Goal: Navigation & Orientation: Find specific page/section

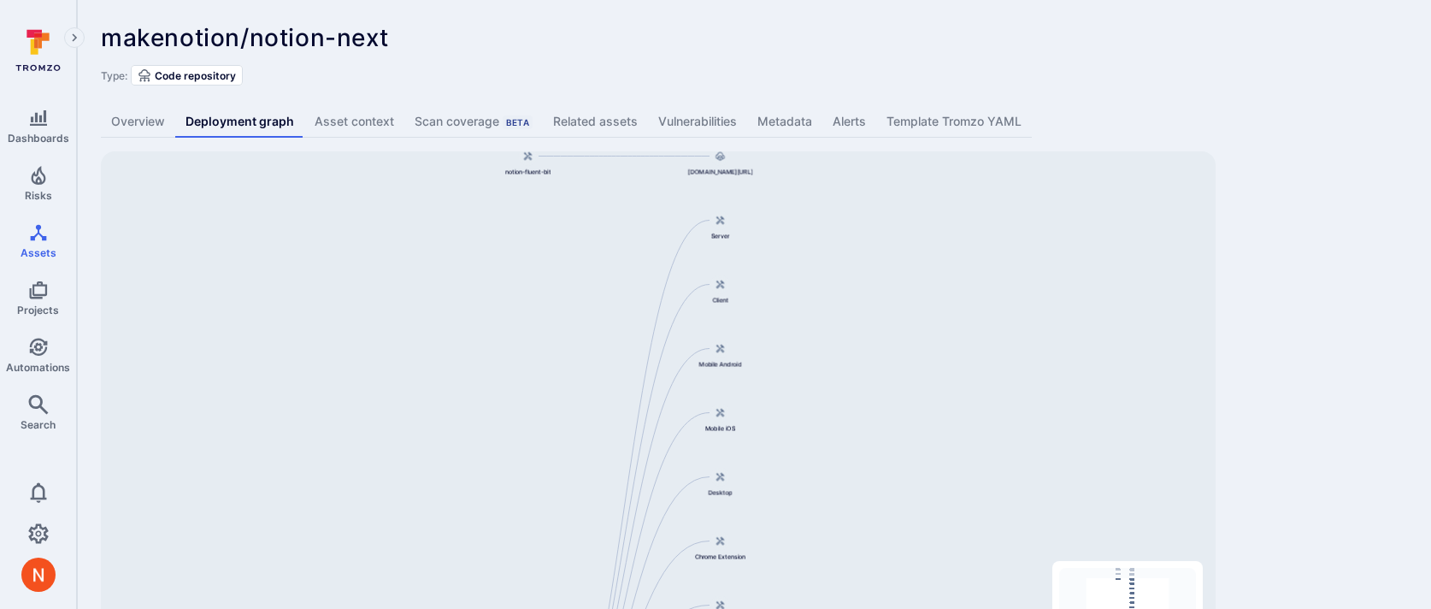
drag, startPoint x: 868, startPoint y: 281, endPoint x: 832, endPoint y: 580, distance: 301.3
click at [832, 580] on div "[DOMAIN_NAME][URL] notion-next [DOMAIN_NAME][URL] notion-actions-runner [DOMAIN…" at bounding box center [658, 420] width 1115 height 539
drag, startPoint x: 903, startPoint y: 213, endPoint x: 898, endPoint y: 413, distance: 200.1
click at [898, 413] on div "[DOMAIN_NAME][URL] notion-next [DOMAIN_NAME][URL] notion-actions-runner [DOMAIN…" at bounding box center [658, 420] width 1115 height 539
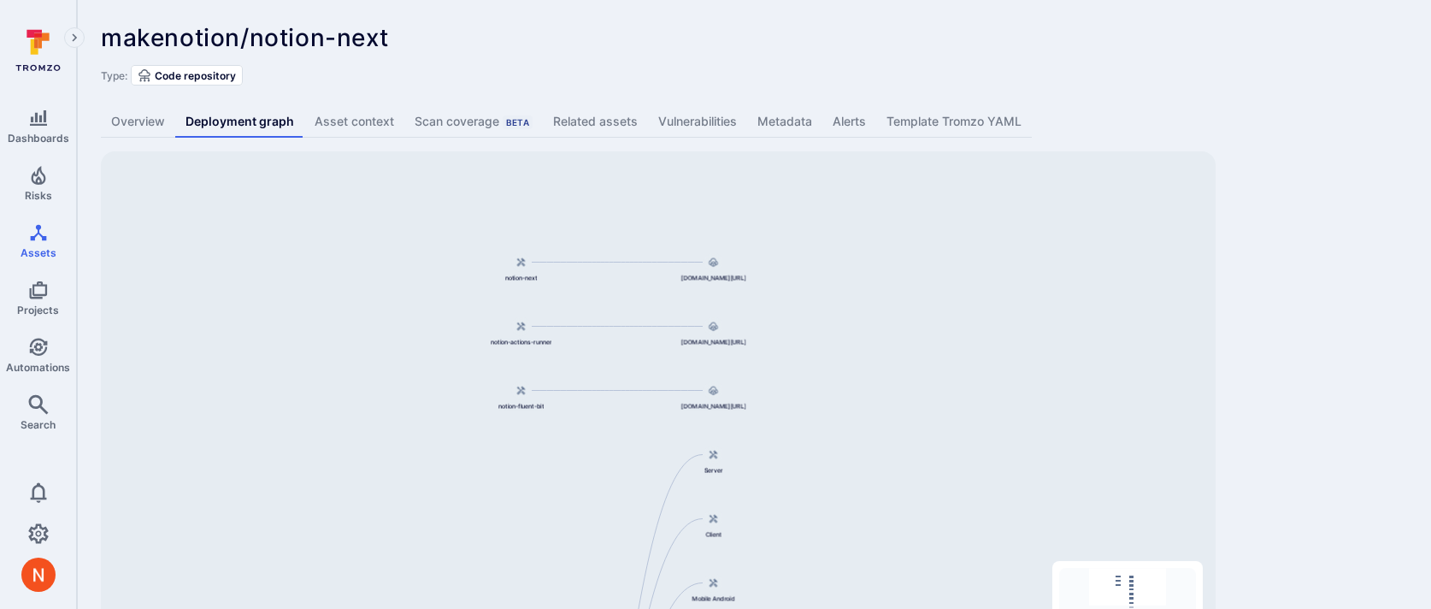
drag, startPoint x: 896, startPoint y: 311, endPoint x: 896, endPoint y: 332, distance: 20.5
click at [896, 332] on div "[DOMAIN_NAME][URL] notion-next [DOMAIN_NAME][URL] notion-actions-runner [DOMAIN…" at bounding box center [658, 420] width 1115 height 539
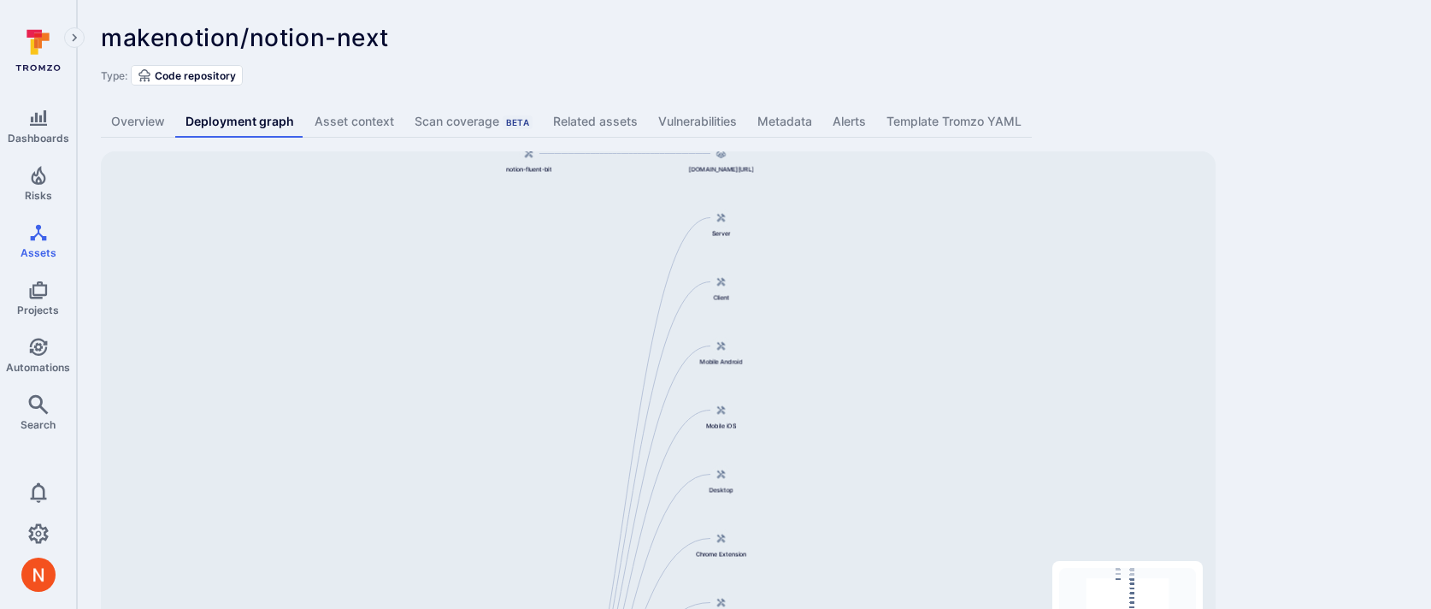
drag, startPoint x: 955, startPoint y: 481, endPoint x: 974, endPoint y: 191, distance: 290.4
click at [973, 192] on div "[DOMAIN_NAME][URL] notion-next [DOMAIN_NAME][URL] notion-actions-runner [DOMAIN…" at bounding box center [658, 420] width 1115 height 539
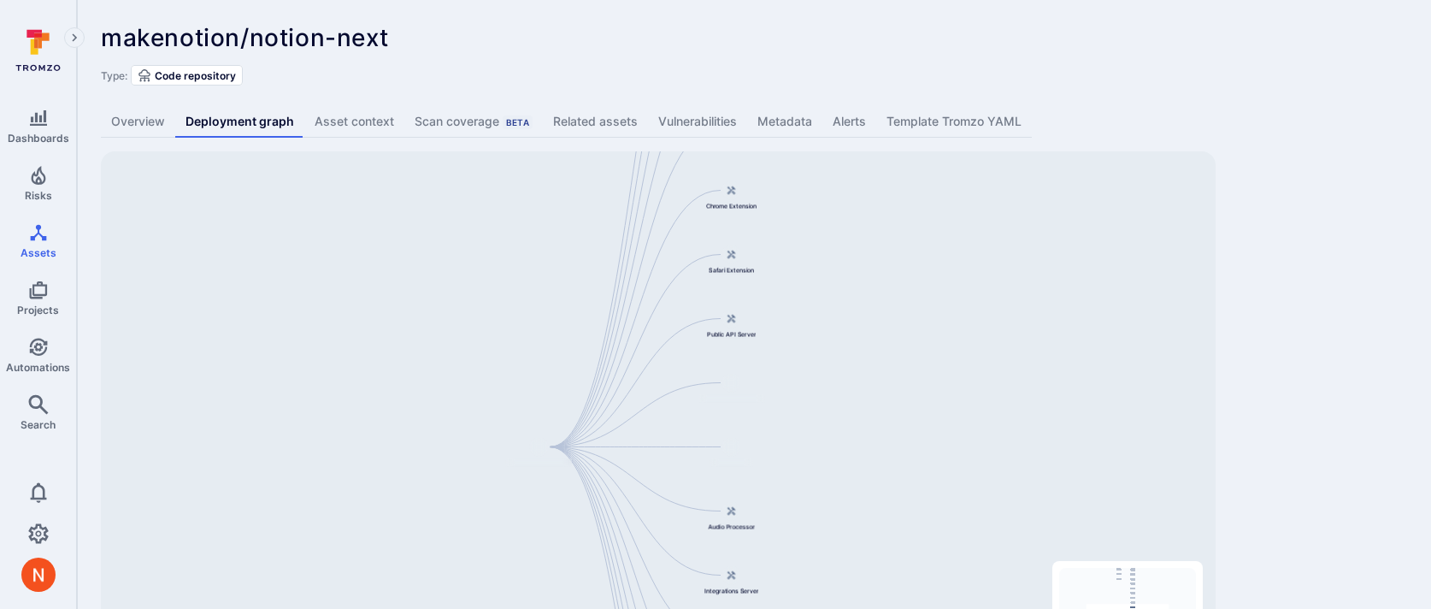
drag, startPoint x: 912, startPoint y: 469, endPoint x: 912, endPoint y: 180, distance: 288.9
click at [912, 180] on div "[DOMAIN_NAME][URL] notion-next [DOMAIN_NAME][URL] notion-actions-runner [DOMAIN…" at bounding box center [658, 420] width 1115 height 539
drag, startPoint x: 843, startPoint y: 502, endPoint x: 843, endPoint y: 297, distance: 205.2
click at [843, 298] on div "[DOMAIN_NAME][URL] notion-next [DOMAIN_NAME][URL] notion-actions-runner [DOMAIN…" at bounding box center [658, 420] width 1115 height 539
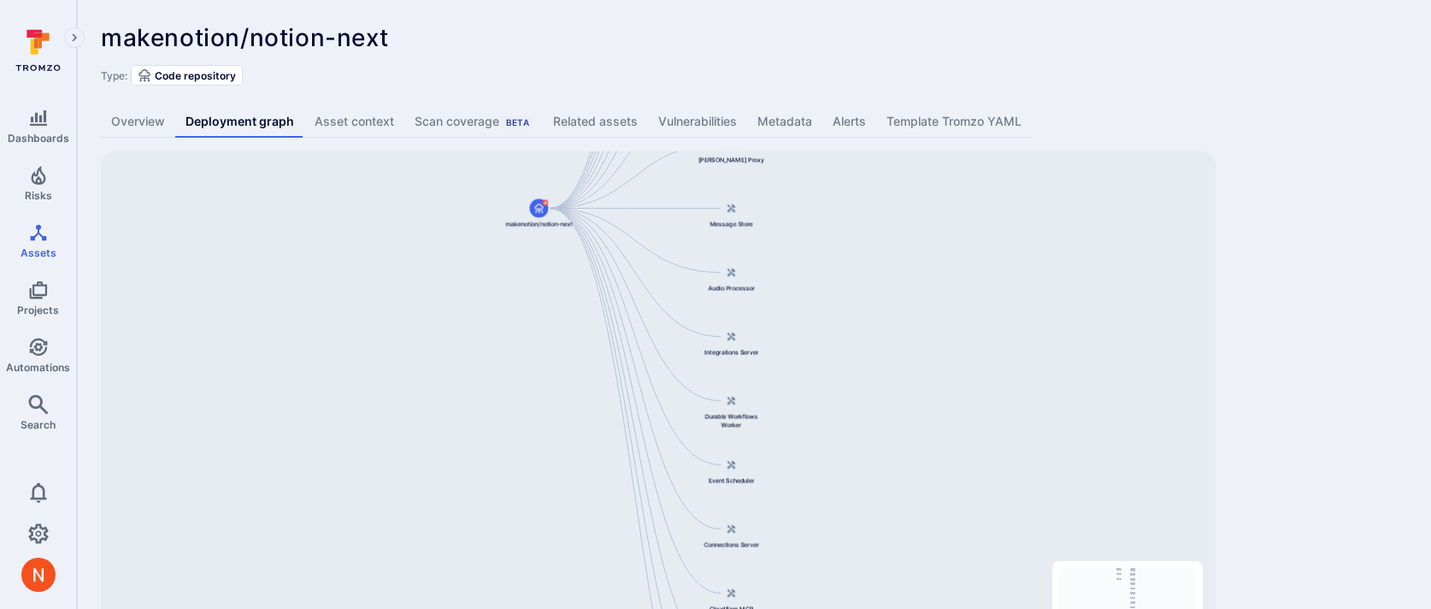
drag, startPoint x: 840, startPoint y: 507, endPoint x: 840, endPoint y: 215, distance: 291.5
click at [840, 216] on div "[DOMAIN_NAME][URL] notion-next [DOMAIN_NAME][URL] notion-actions-runner [DOMAIN…" at bounding box center [658, 420] width 1115 height 539
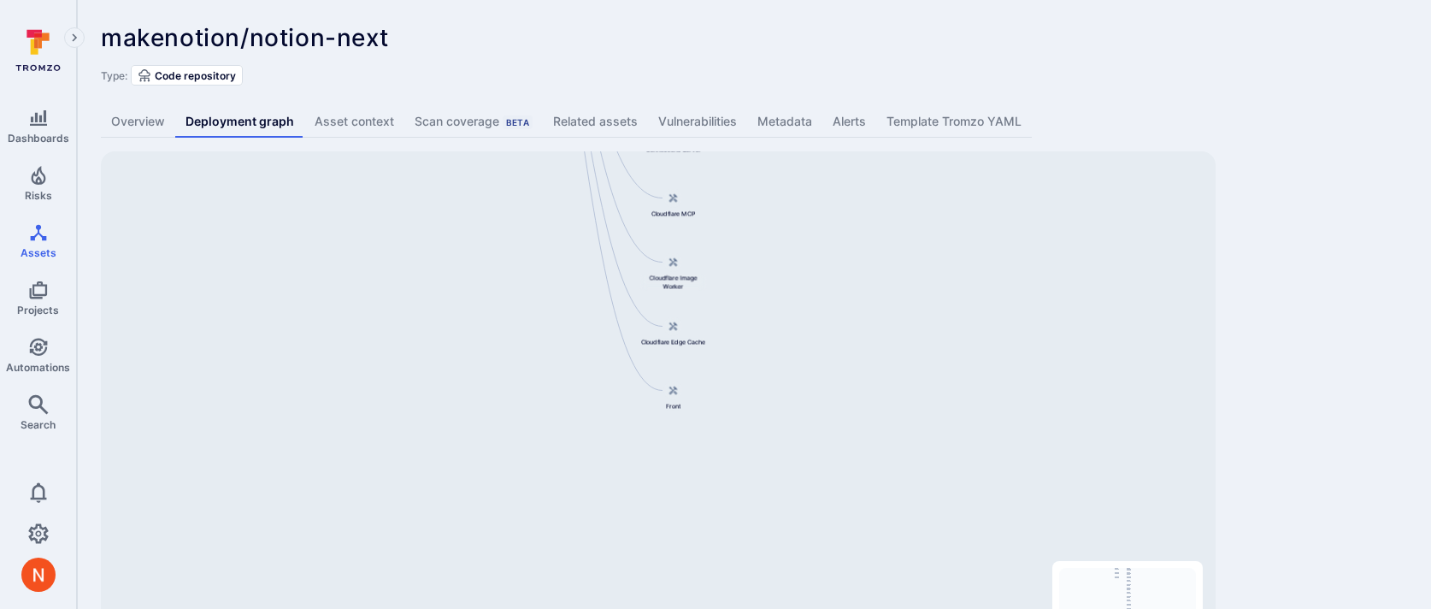
drag, startPoint x: 867, startPoint y: 434, endPoint x: 809, endPoint y: 298, distance: 147.8
click at [809, 298] on div "[DOMAIN_NAME][URL] notion-next [DOMAIN_NAME][URL] notion-actions-runner [DOMAIN…" at bounding box center [658, 420] width 1115 height 539
drag, startPoint x: 842, startPoint y: 266, endPoint x: 822, endPoint y: 542, distance: 276.8
click at [822, 542] on div "[DOMAIN_NAME][URL] notion-next [DOMAIN_NAME][URL] notion-actions-runner [DOMAIN…" at bounding box center [658, 420] width 1115 height 539
drag, startPoint x: 839, startPoint y: 294, endPoint x: 845, endPoint y: 541, distance: 247.1
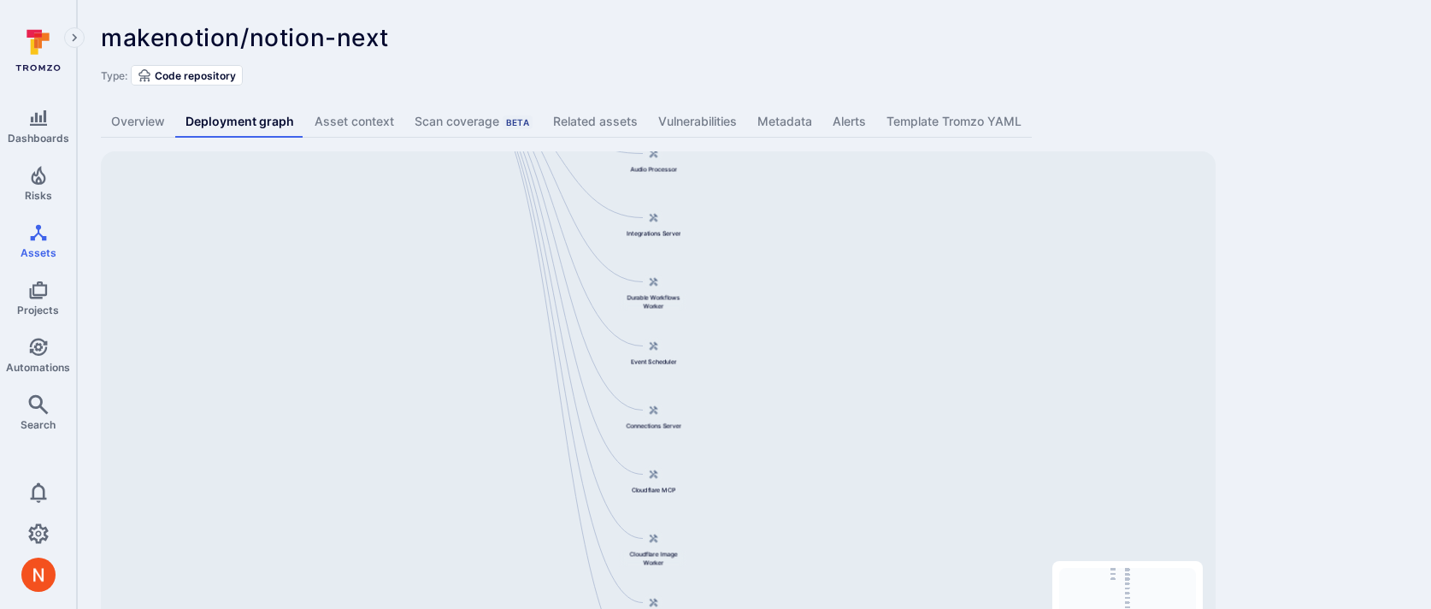
click at [848, 541] on div "[DOMAIN_NAME][URL] notion-next [DOMAIN_NAME][URL] notion-actions-runner [DOMAIN…" at bounding box center [658, 420] width 1115 height 539
drag, startPoint x: 843, startPoint y: 292, endPoint x: 843, endPoint y: 467, distance: 174.4
click at [843, 466] on div "[DOMAIN_NAME][URL] notion-next [DOMAIN_NAME][URL] notion-actions-runner [DOMAIN…" at bounding box center [658, 420] width 1115 height 539
drag, startPoint x: 885, startPoint y: 327, endPoint x: 884, endPoint y: 556, distance: 229.1
click at [884, 556] on div "[DOMAIN_NAME][URL] notion-next [DOMAIN_NAME][URL] notion-actions-runner [DOMAIN…" at bounding box center [658, 420] width 1115 height 539
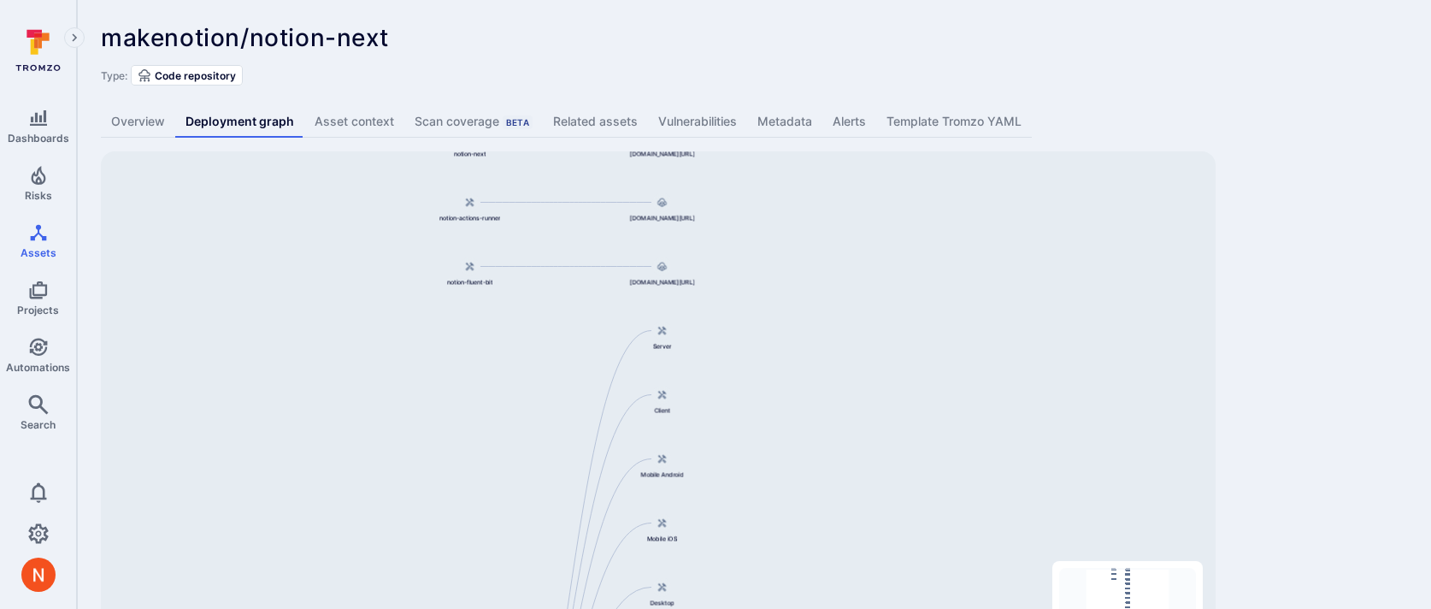
drag, startPoint x: 847, startPoint y: 291, endPoint x: 847, endPoint y: 459, distance: 168.4
click at [847, 459] on div "[DOMAIN_NAME][URL] notion-next [DOMAIN_NAME][URL] notion-actions-runner [DOMAIN…" at bounding box center [658, 420] width 1115 height 539
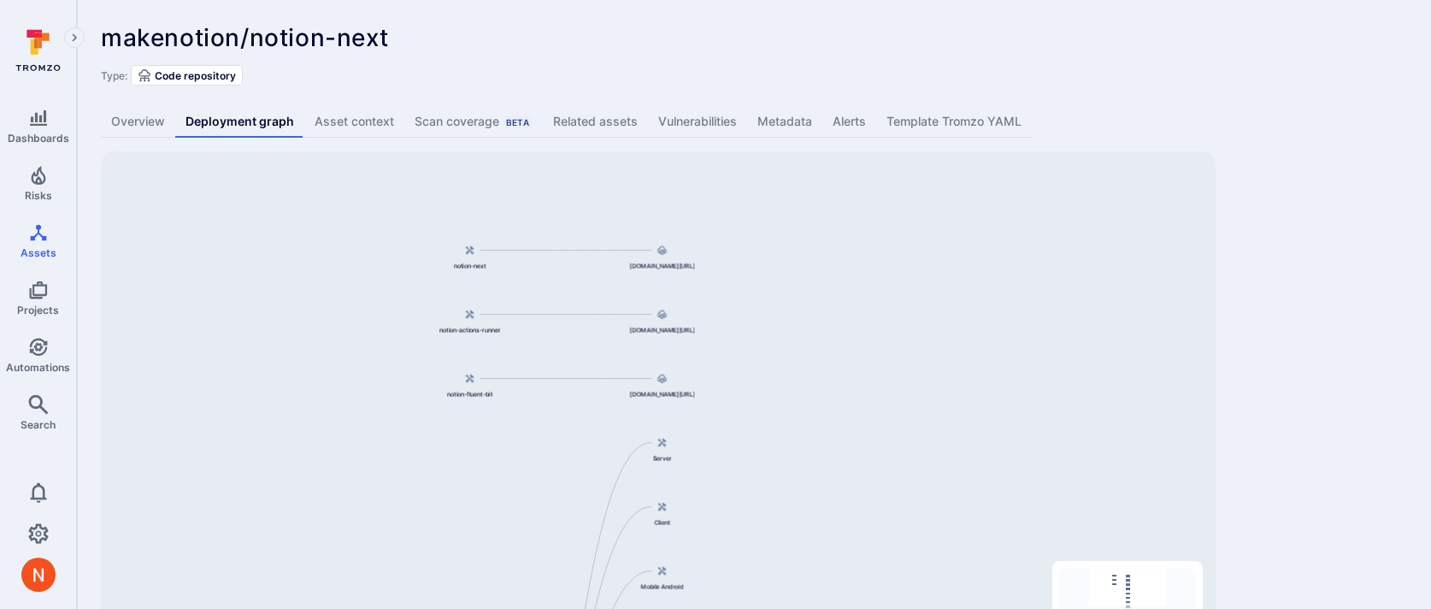
drag, startPoint x: 805, startPoint y: 295, endPoint x: 805, endPoint y: 405, distance: 110.3
click at [805, 407] on div "[DOMAIN_NAME][URL] notion-next [DOMAIN_NAME][URL] notion-actions-runner [DOMAIN…" at bounding box center [658, 420] width 1115 height 539
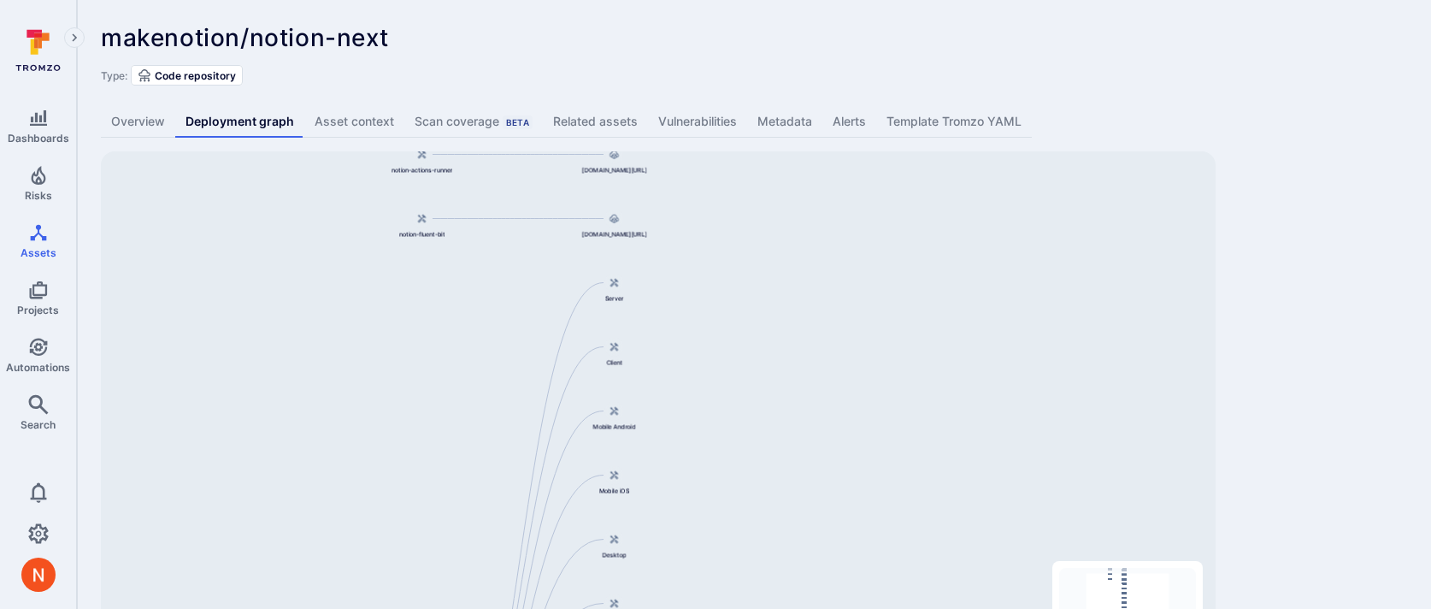
drag, startPoint x: 780, startPoint y: 408, endPoint x: 733, endPoint y: 248, distance: 166.9
click at [733, 248] on div "[DOMAIN_NAME][URL] notion-next [DOMAIN_NAME][URL] notion-actions-runner [DOMAIN…" at bounding box center [658, 420] width 1115 height 539
drag, startPoint x: 767, startPoint y: 445, endPoint x: 749, endPoint y: 199, distance: 246.8
click at [752, 204] on div "[DOMAIN_NAME][URL] notion-next [DOMAIN_NAME][URL] notion-actions-runner [DOMAIN…" at bounding box center [658, 420] width 1115 height 539
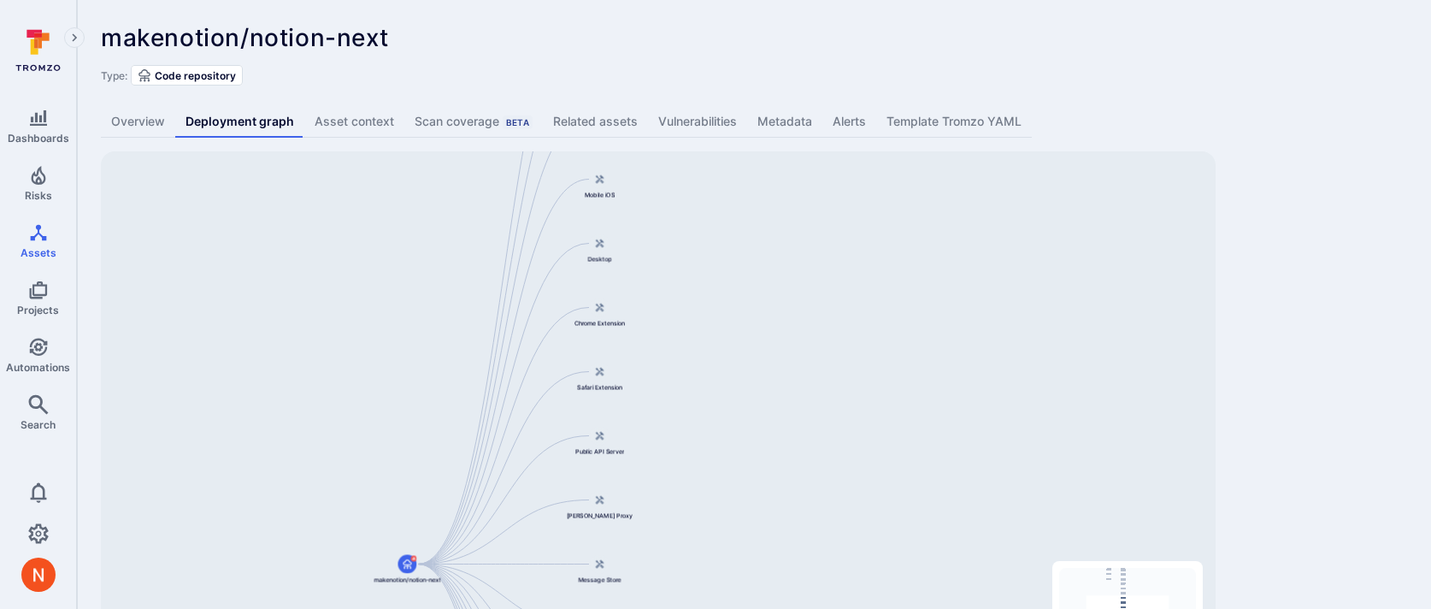
drag, startPoint x: 748, startPoint y: 350, endPoint x: 741, endPoint y: 152, distance: 198.4
click at [741, 153] on div "[DOMAIN_NAME][URL] notion-next [DOMAIN_NAME][URL] notion-actions-runner [DOMAIN…" at bounding box center [658, 420] width 1115 height 539
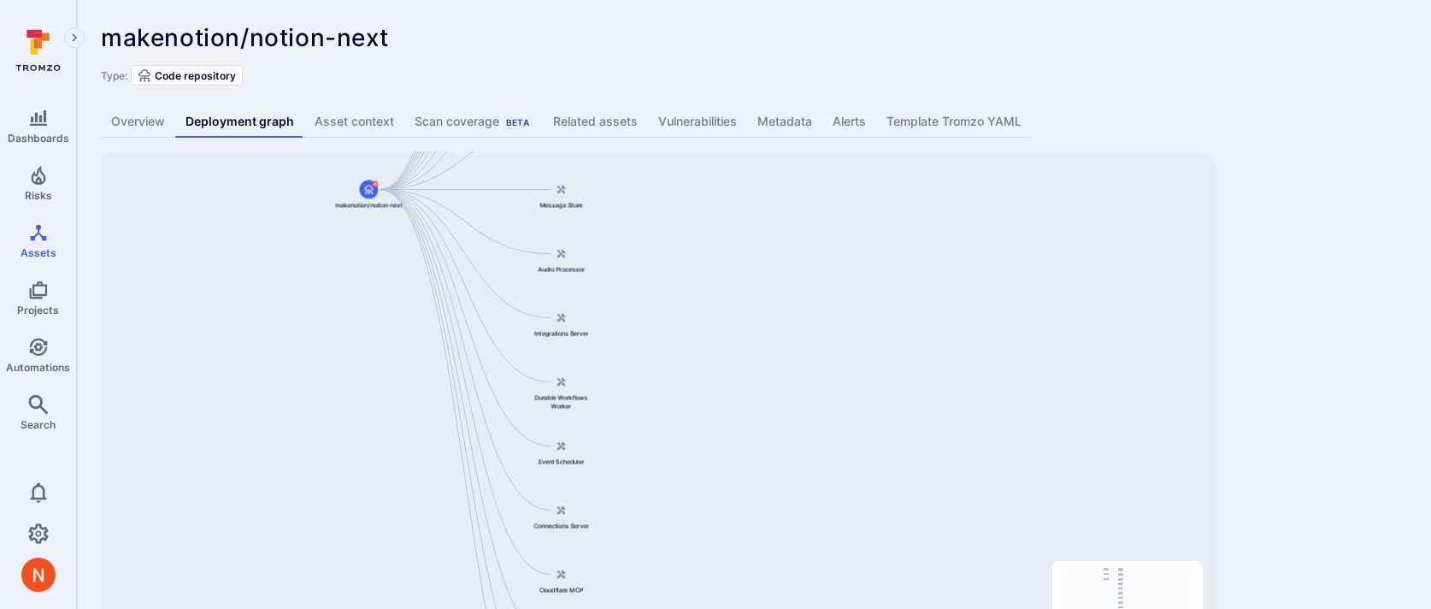
drag, startPoint x: 734, startPoint y: 403, endPoint x: 704, endPoint y: 143, distance: 262.5
click at [704, 143] on div "makenotion/notion-next ... Show more Type: Code repository Overview Deployment …" at bounding box center [754, 357] width 1354 height 714
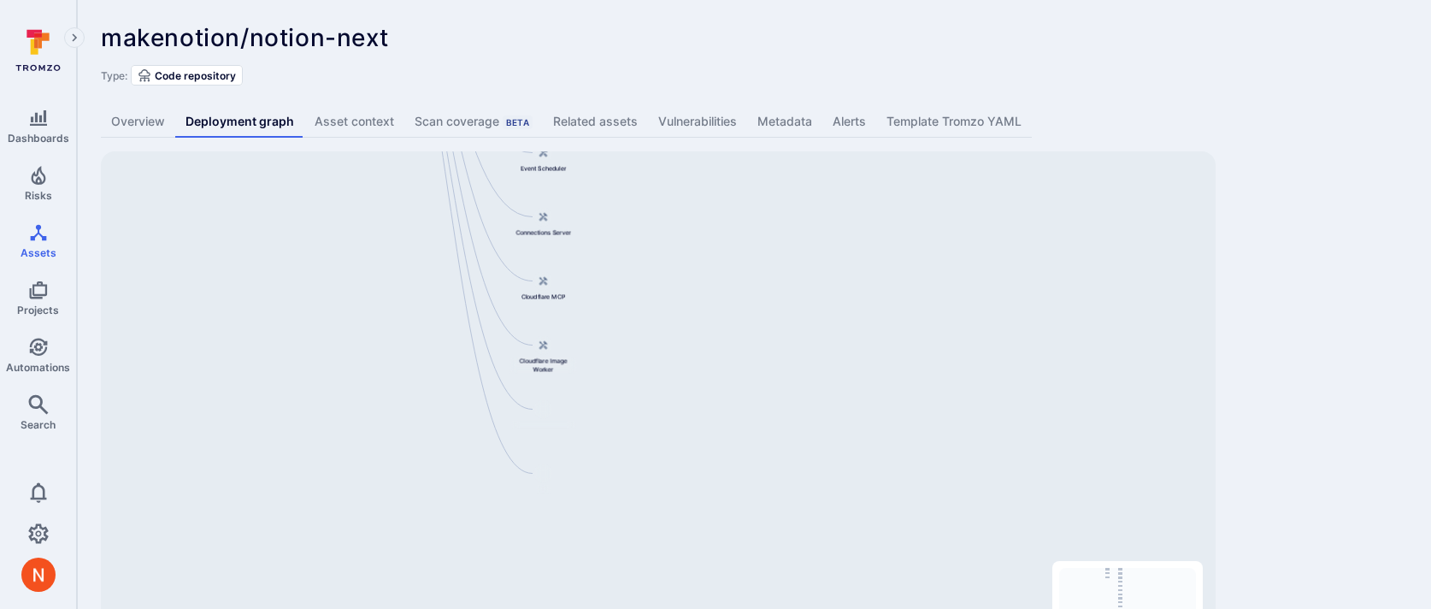
drag, startPoint x: 754, startPoint y: 377, endPoint x: 735, endPoint y: 168, distance: 210.3
click at [735, 168] on div "[DOMAIN_NAME][URL] notion-next [DOMAIN_NAME][URL] notion-actions-runner [DOMAIN…" at bounding box center [658, 420] width 1115 height 539
